Goal: Download file/media

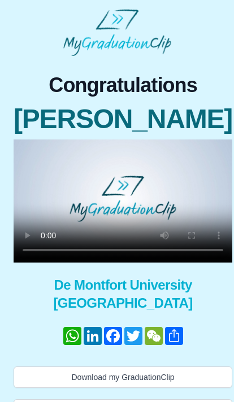
click at [119, 228] on video at bounding box center [123, 201] width 219 height 123
click at [211, 263] on video at bounding box center [123, 201] width 219 height 123
click at [40, 226] on video at bounding box center [123, 201] width 219 height 123
click at [18, 176] on video at bounding box center [123, 201] width 219 height 123
click at [215, 263] on video at bounding box center [123, 201] width 219 height 123
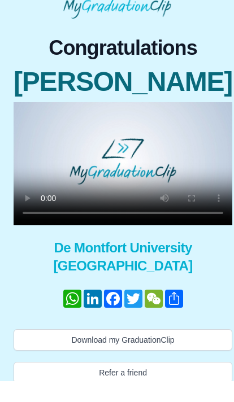
scroll to position [15, 0]
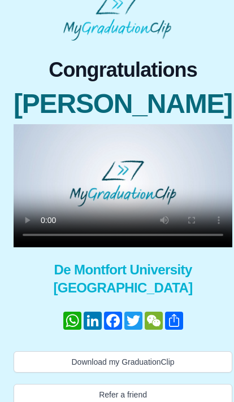
click at [55, 363] on button "Download my GraduationClip" at bounding box center [123, 362] width 219 height 21
